Goal: Information Seeking & Learning: Learn about a topic

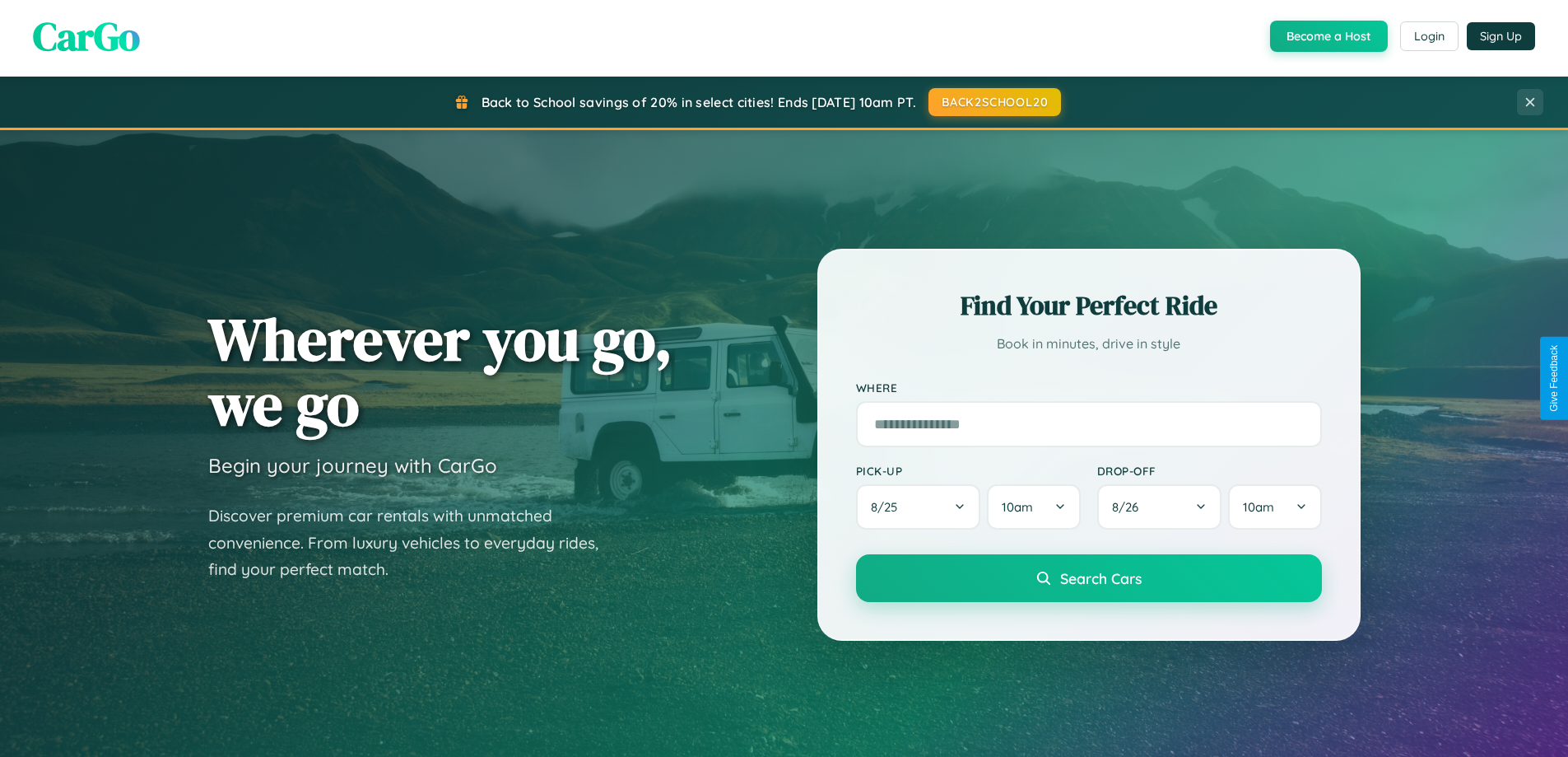
scroll to position [3168, 0]
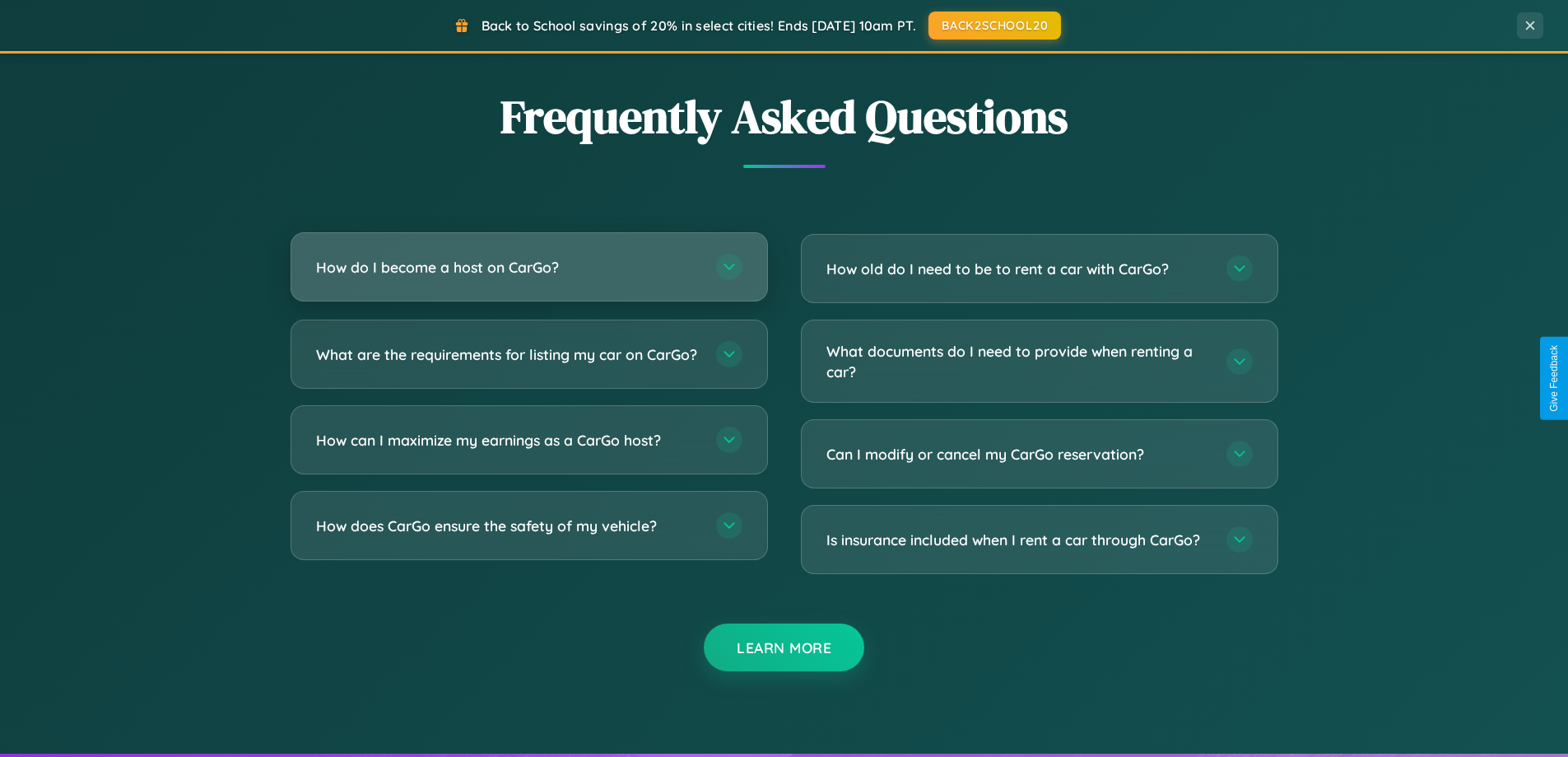
click at [528, 266] on h3 "How do I become a host on CarGo?" at bounding box center [507, 266] width 383 height 21
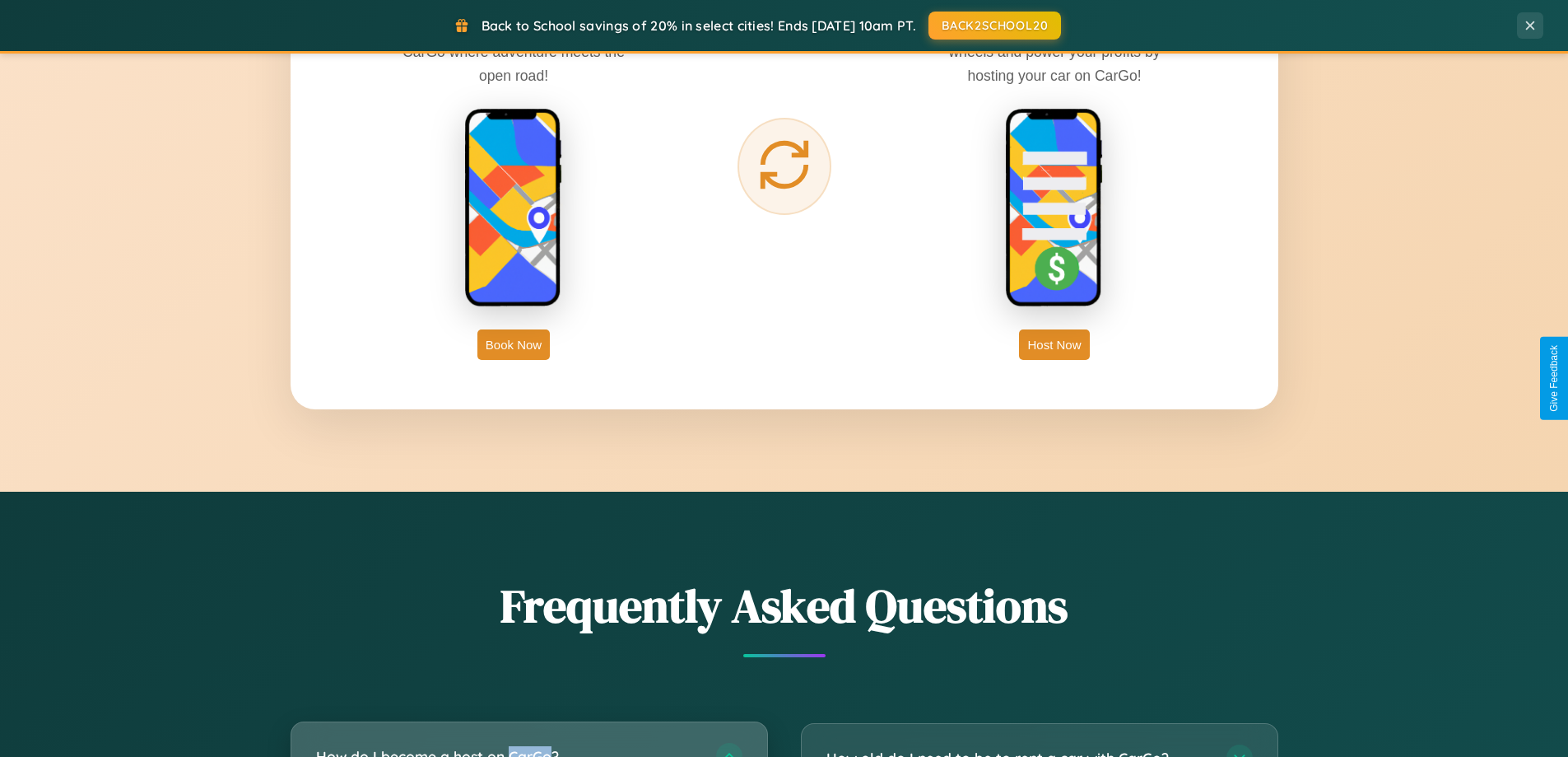
scroll to position [1930, 0]
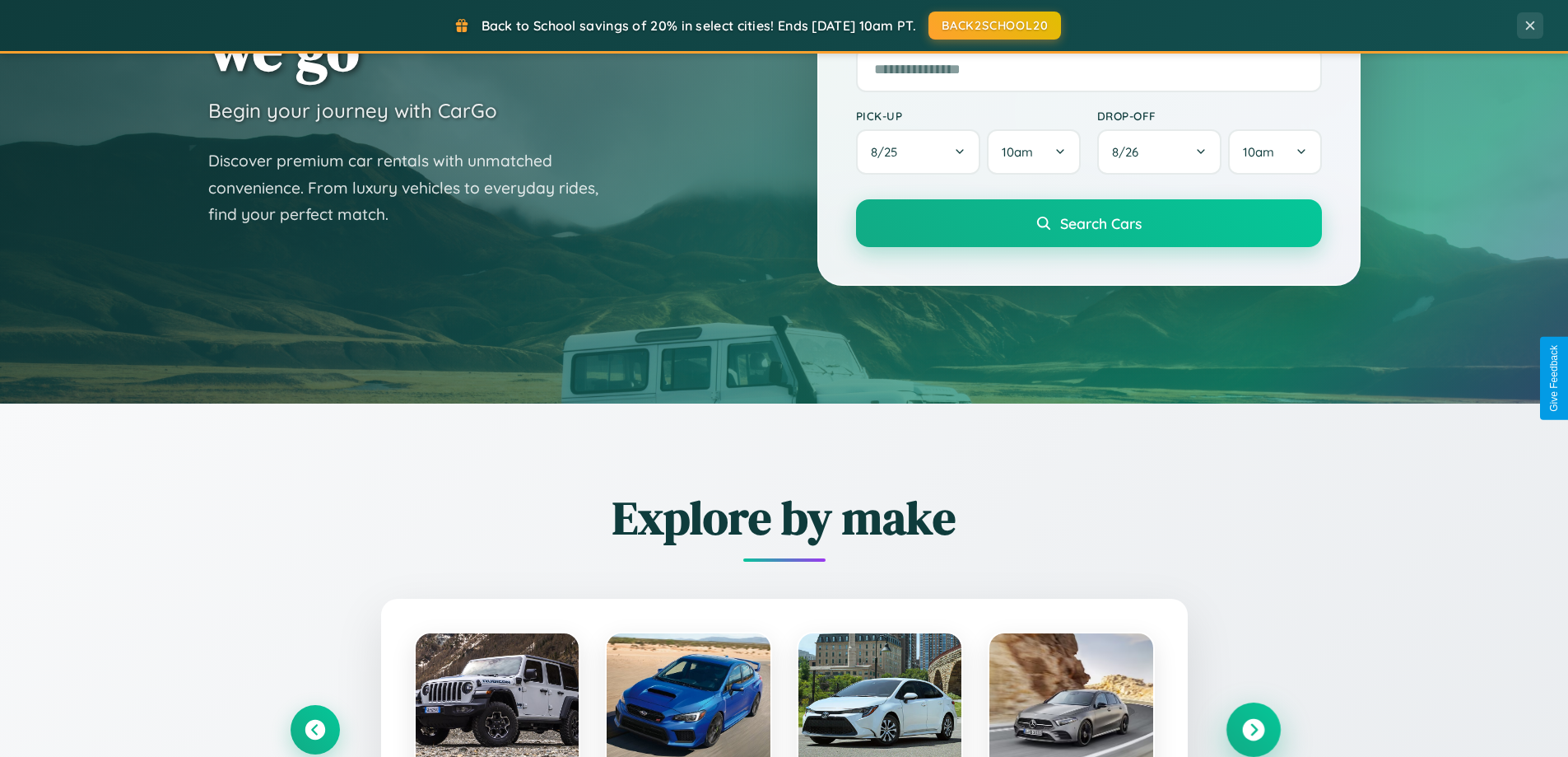
scroll to position [2645, 0]
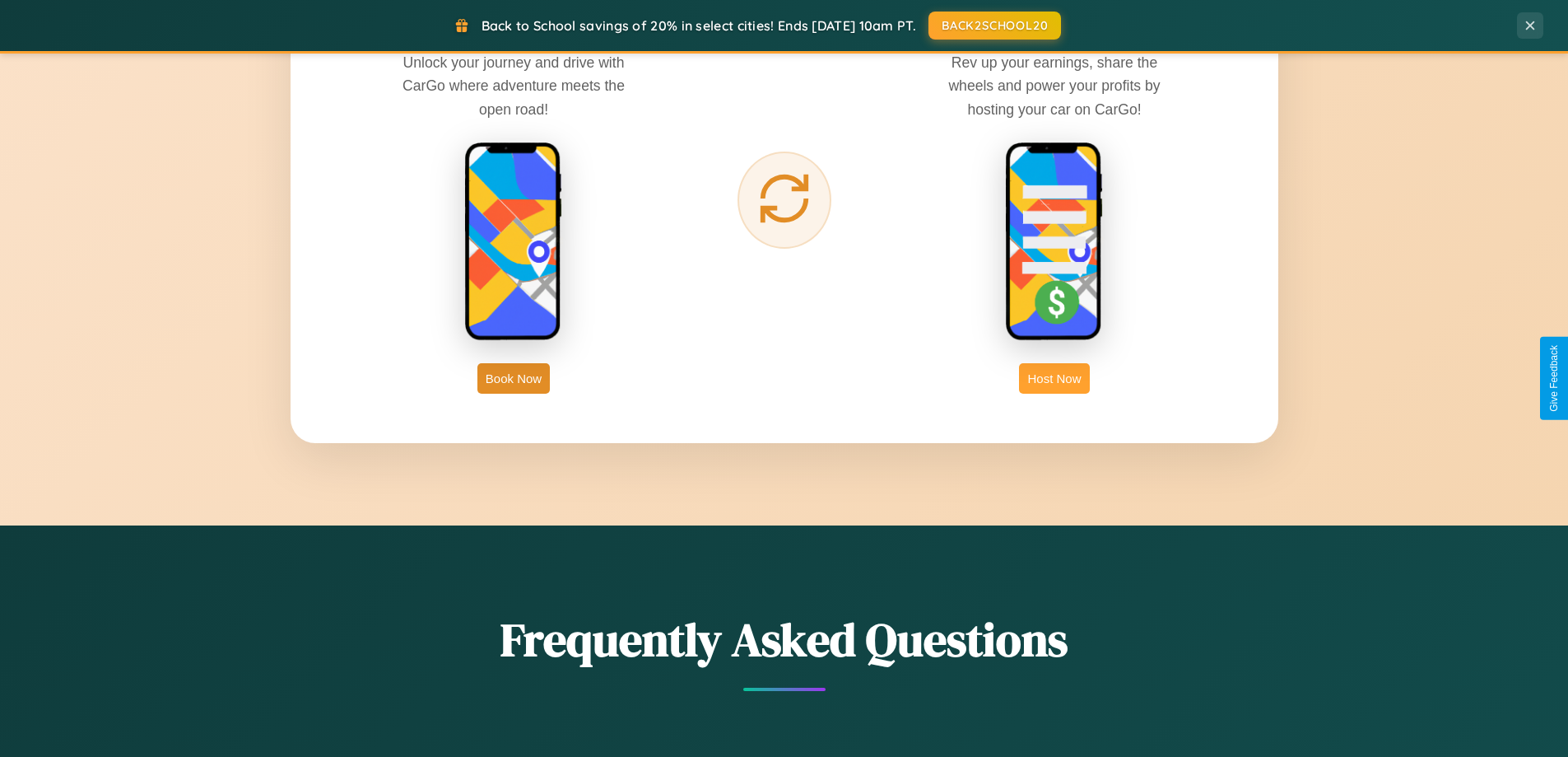
click at [1054, 378] on button "Host Now" at bounding box center [1054, 378] width 70 height 31
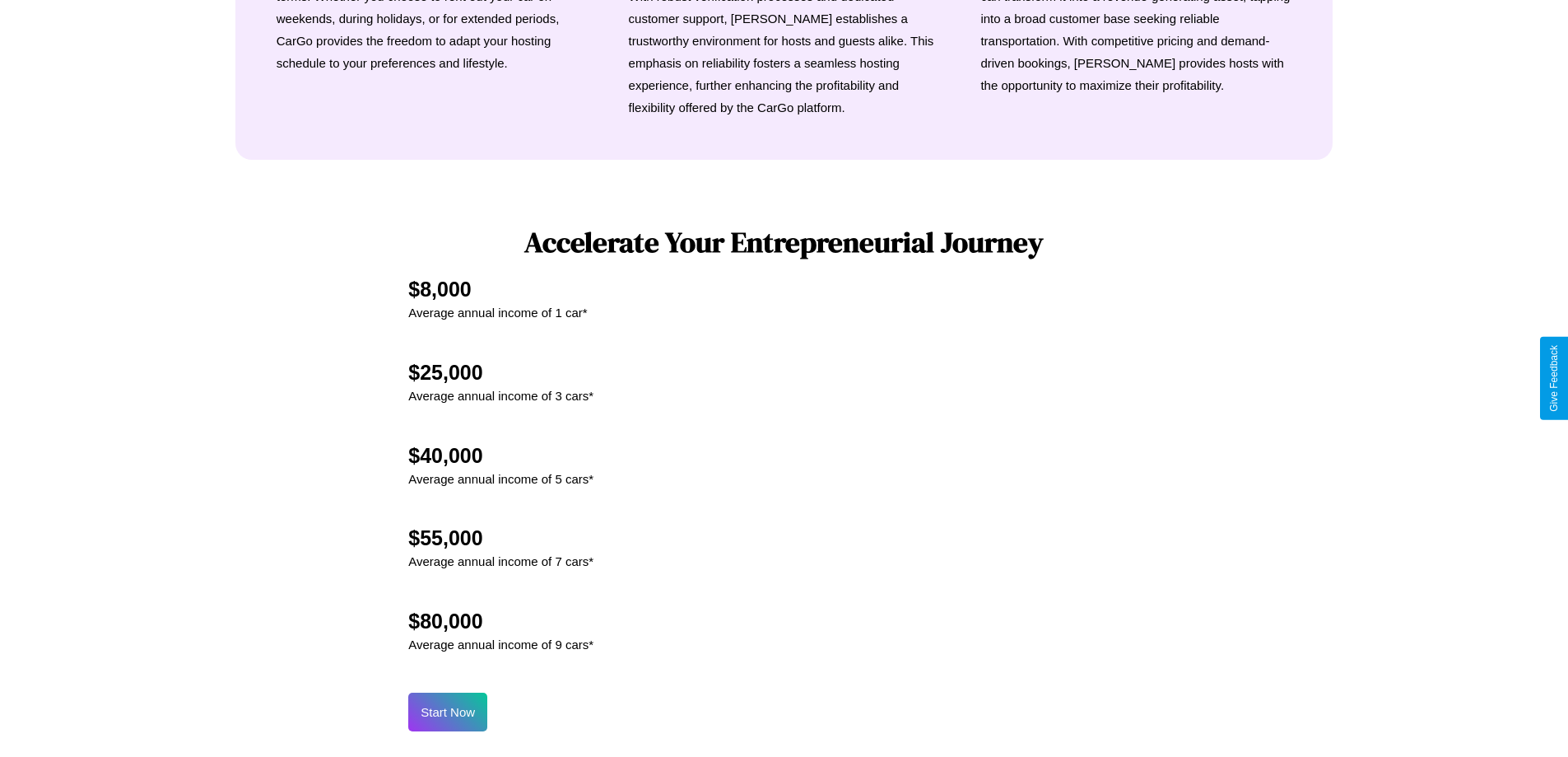
scroll to position [2226, 0]
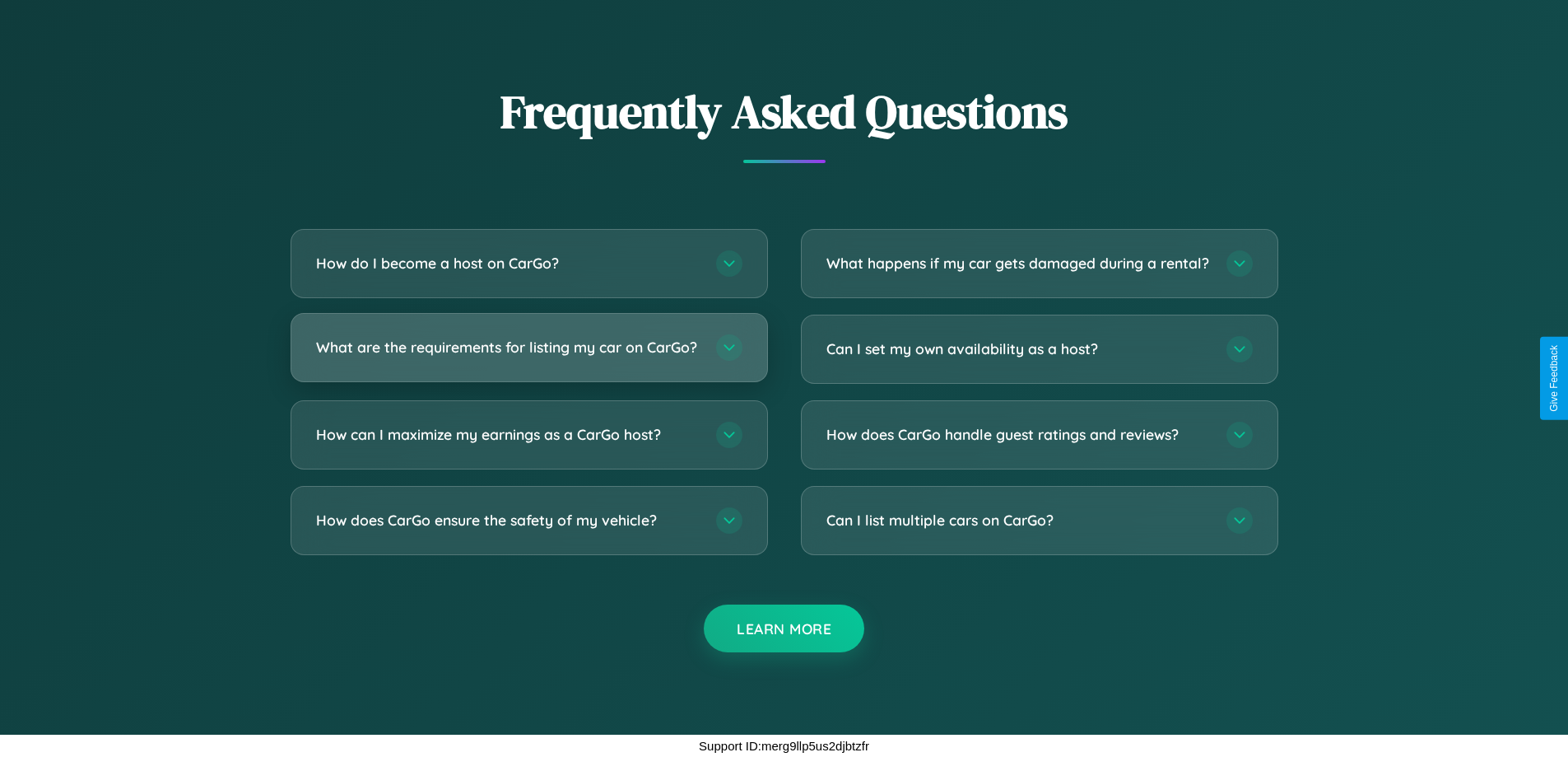
click at [528, 340] on h3 "What are the requirements for listing my car on CarGo?" at bounding box center [507, 347] width 383 height 21
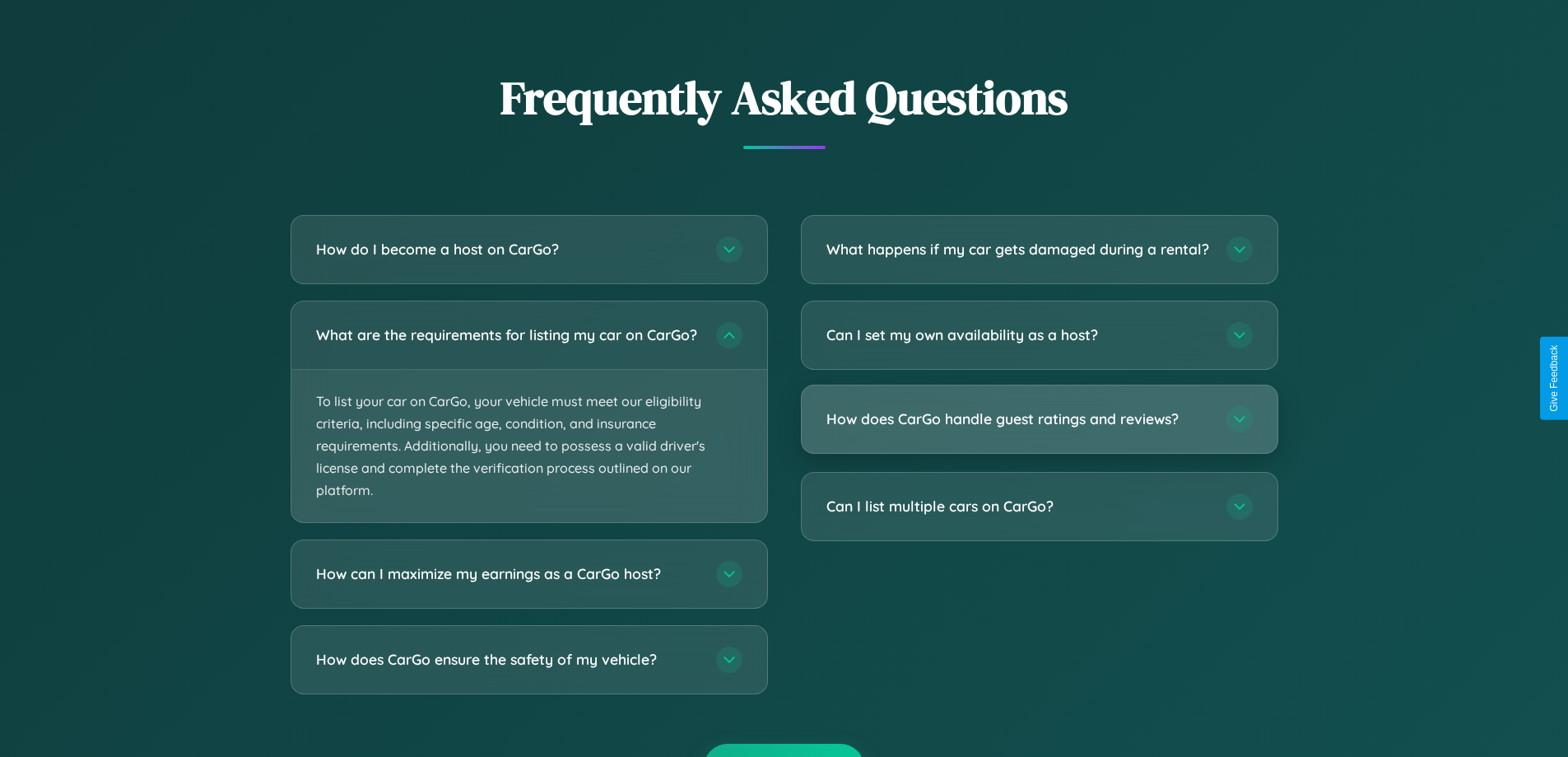
click at [1039, 429] on h3 "How does CarGo handle guest ratings and reviews?" at bounding box center [1018, 419] width 383 height 21
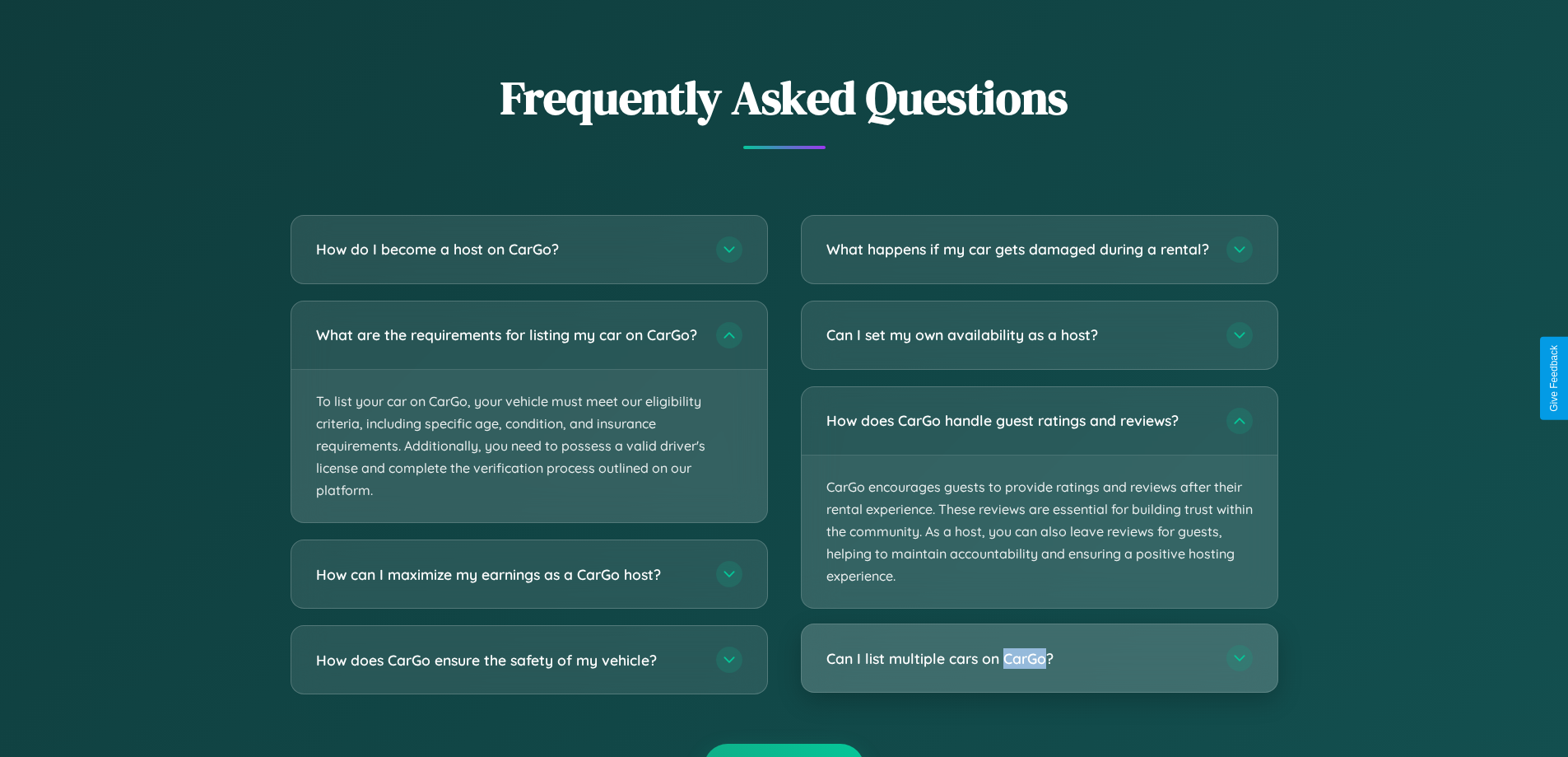
click at [1039, 669] on h3 "Can I list multiple cars on CarGo?" at bounding box center [1018, 658] width 383 height 21
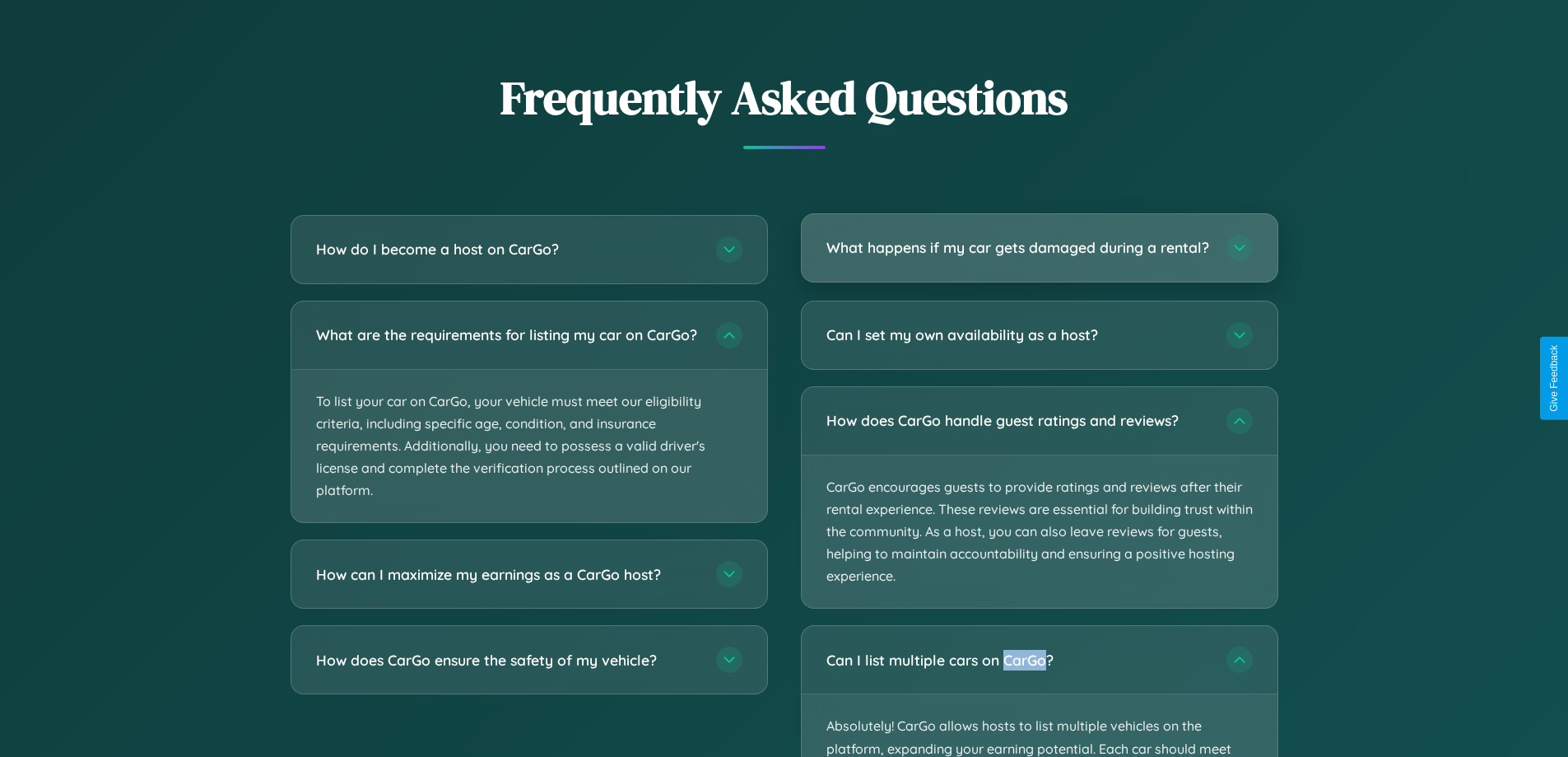
click at [1039, 255] on h3 "What happens if my car gets damaged during a rental?" at bounding box center [1018, 247] width 383 height 21
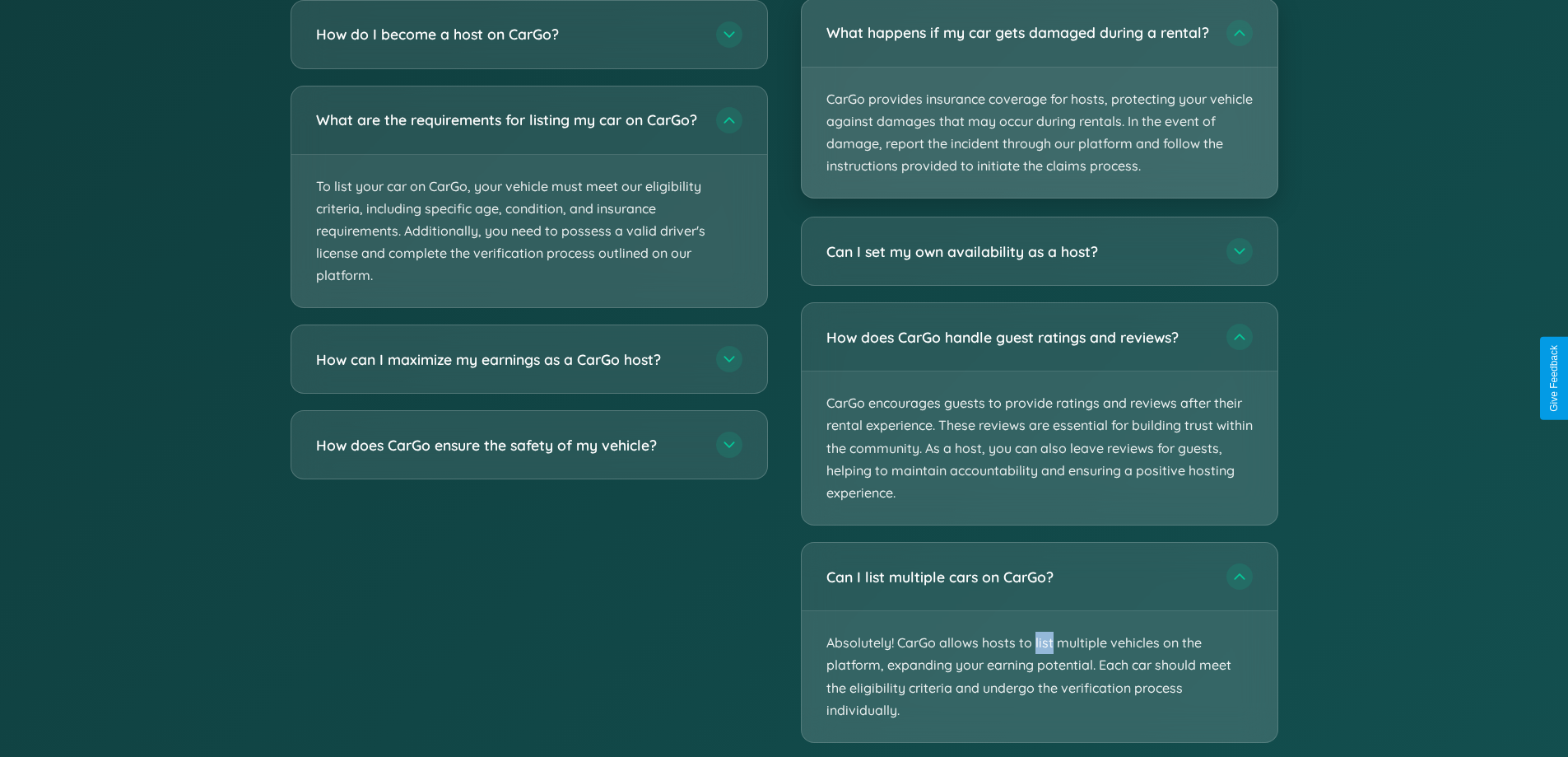
click at [1039, 107] on p "CarGo provides insurance coverage for hosts, protecting your vehicle against da…" at bounding box center [1039, 132] width 476 height 131
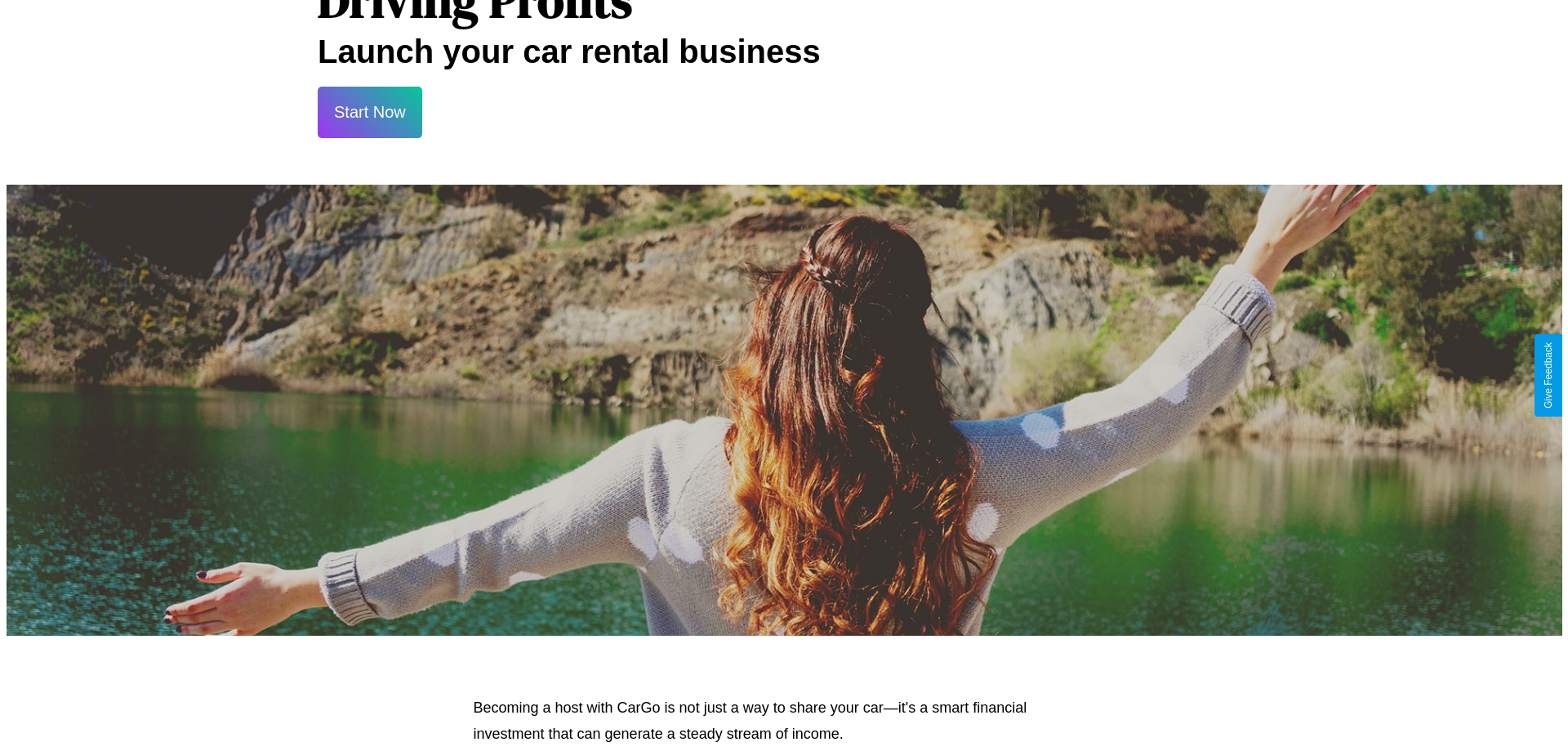
scroll to position [0, 0]
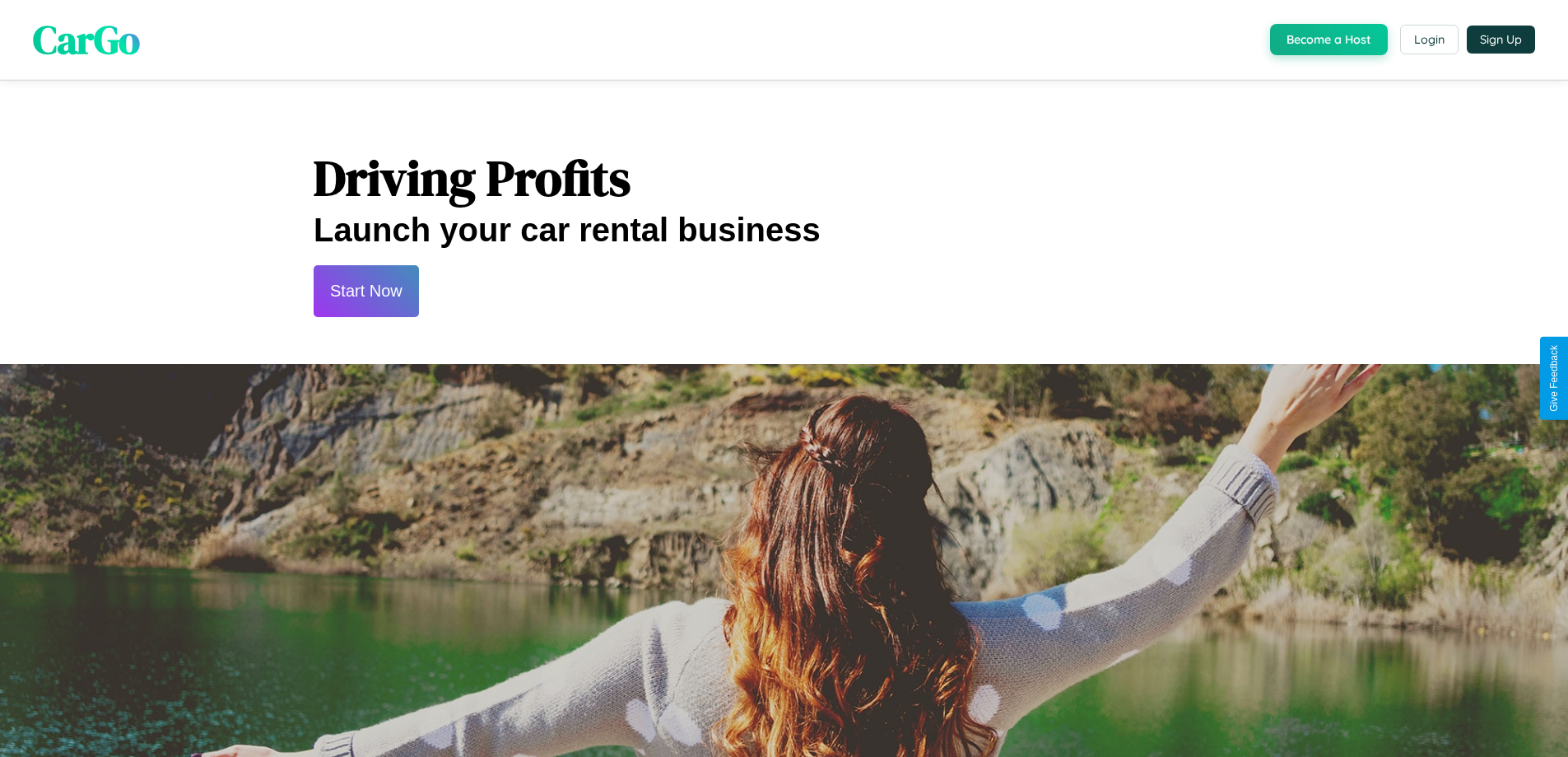
click at [365, 291] on button "Start Now" at bounding box center [366, 292] width 105 height 52
